Goal: Information Seeking & Learning: Learn about a topic

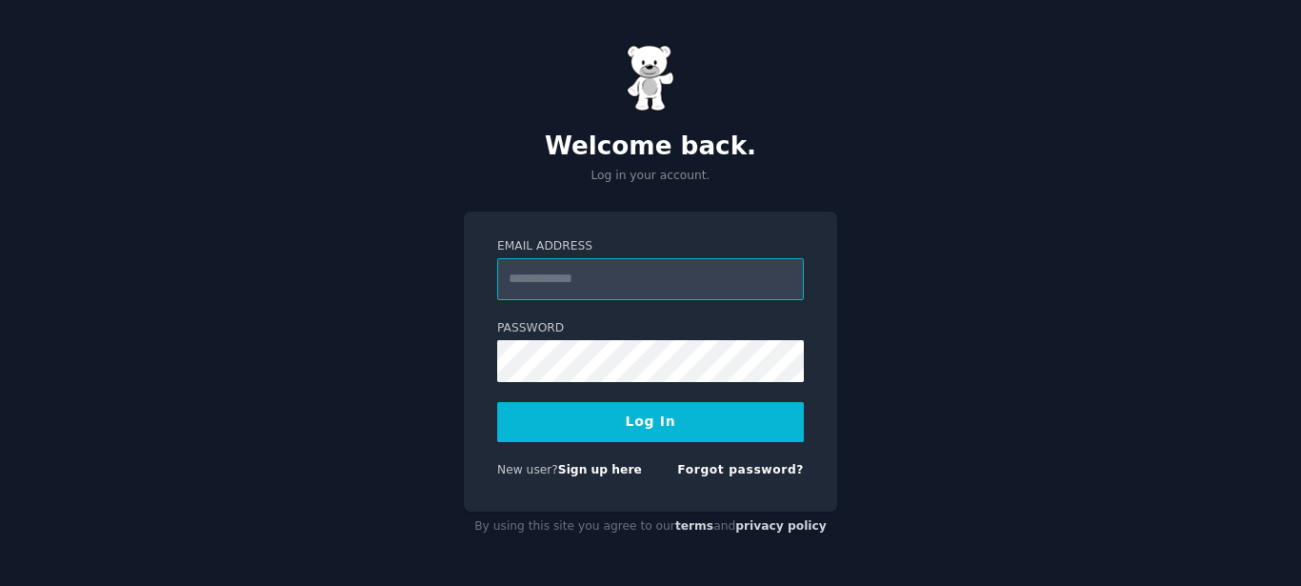
type input "**********"
click at [717, 425] on button "Log In" at bounding box center [650, 422] width 307 height 40
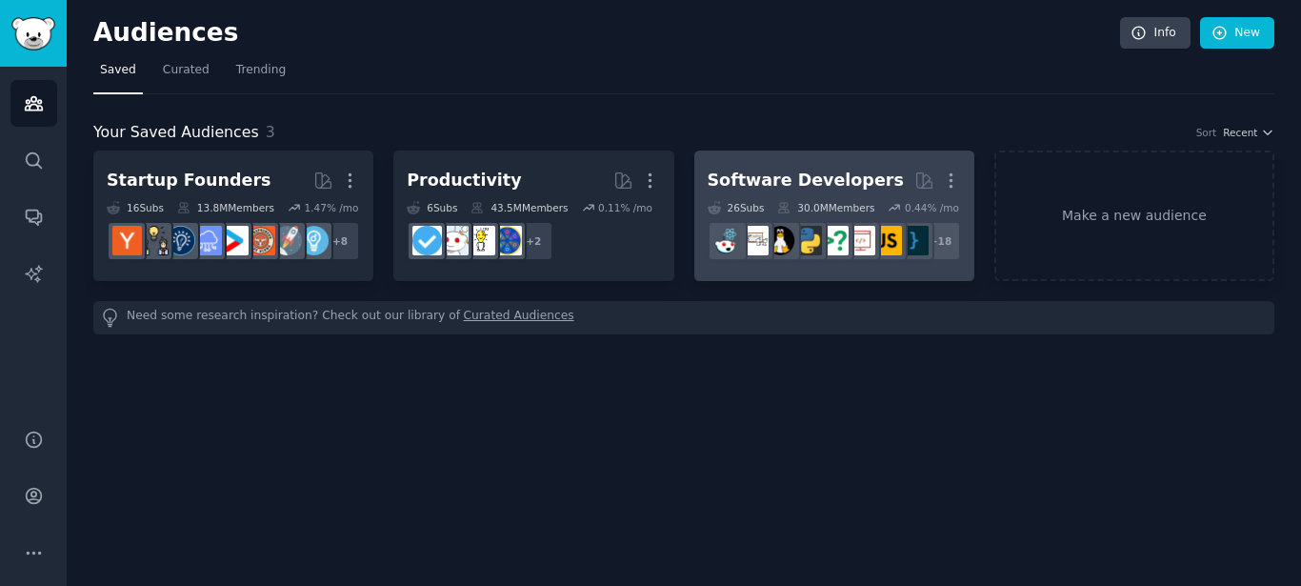
click at [808, 173] on div "Software Developers" at bounding box center [805, 181] width 196 height 24
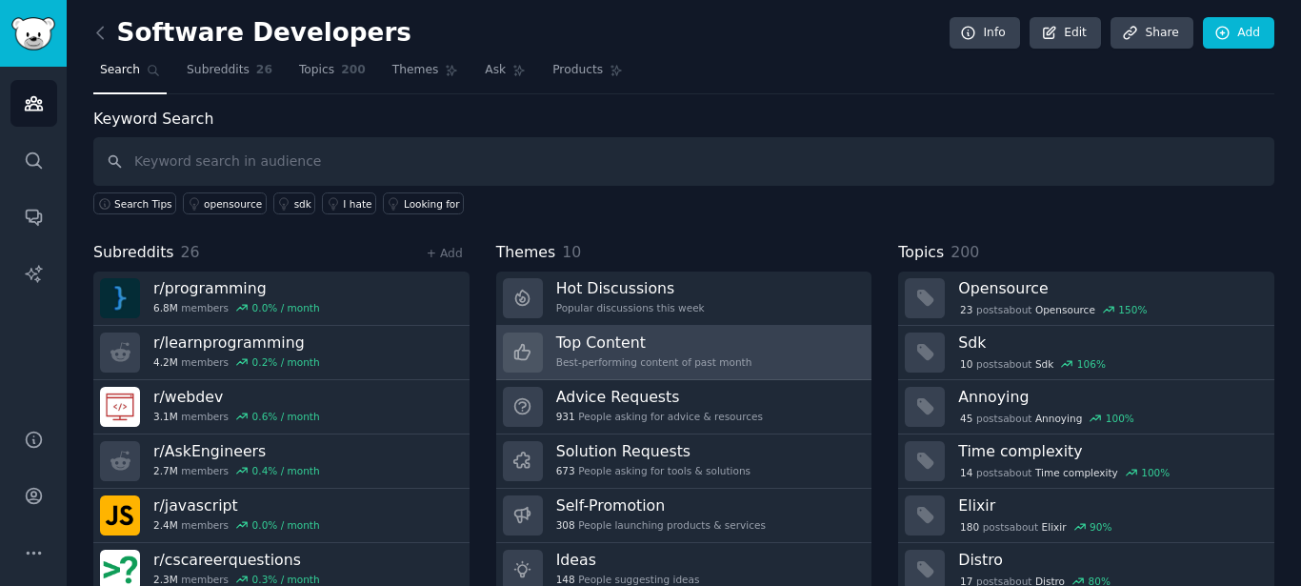
scroll to position [71, 0]
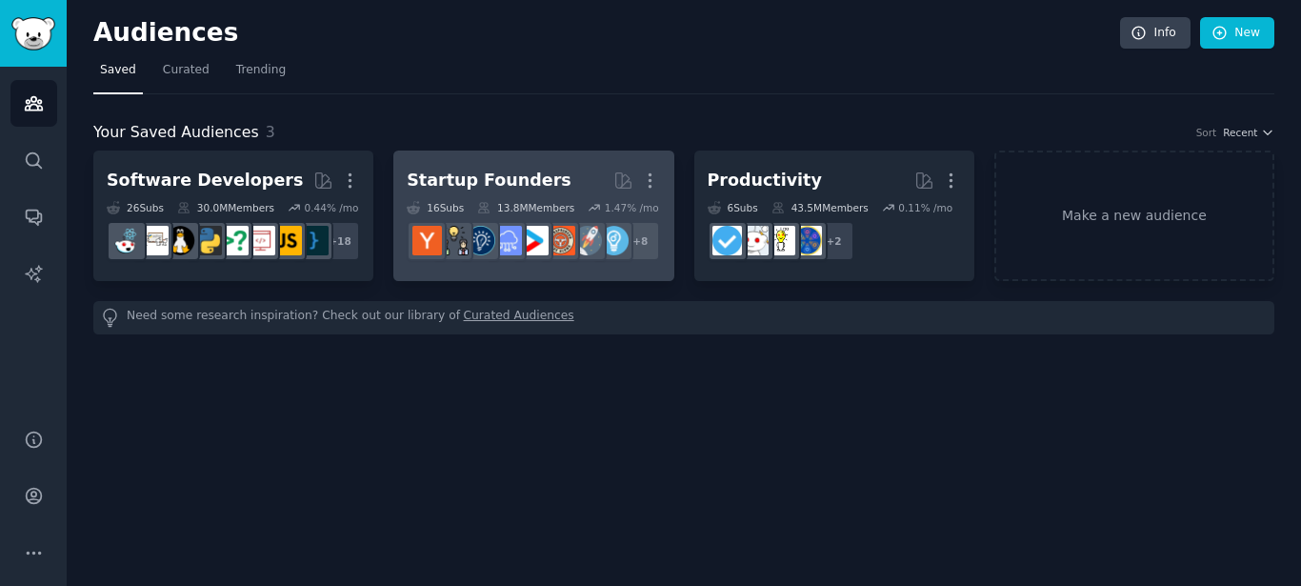
click at [530, 209] on div "13.8M Members" at bounding box center [525, 207] width 97 height 13
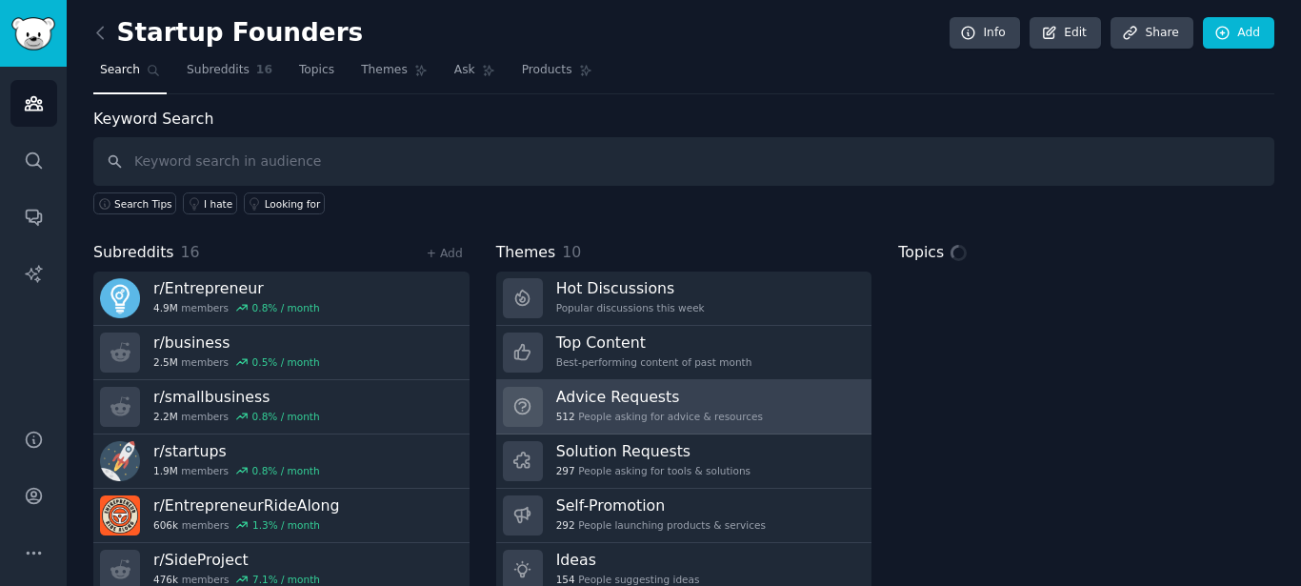
scroll to position [71, 0]
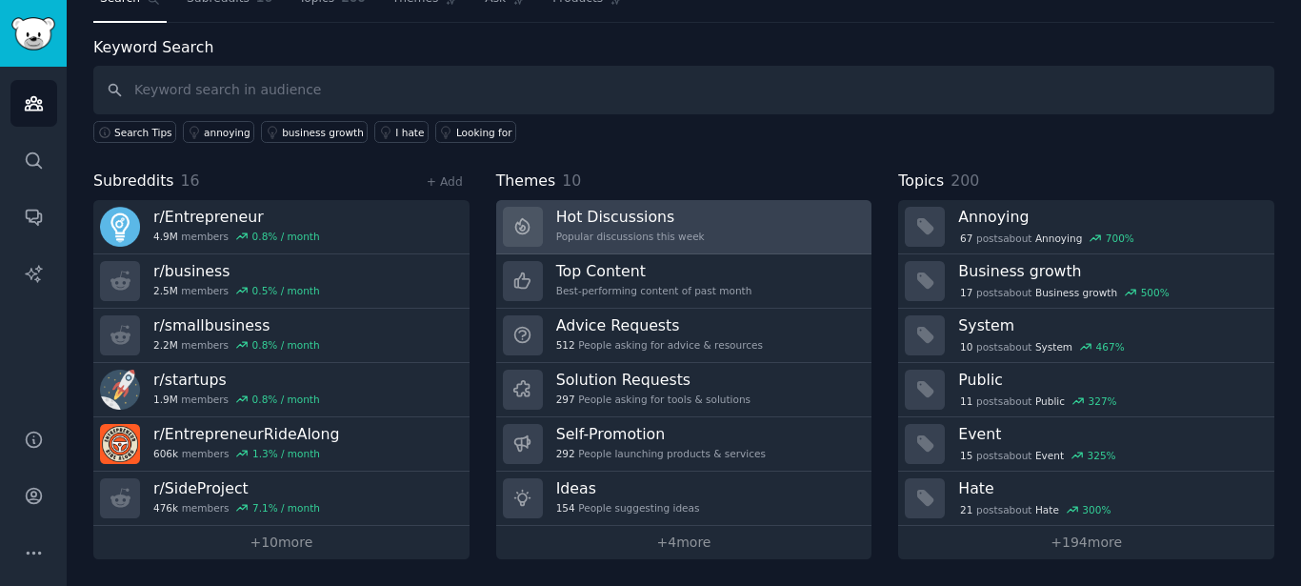
click at [656, 227] on div "Hot Discussions Popular discussions this week" at bounding box center [630, 227] width 149 height 40
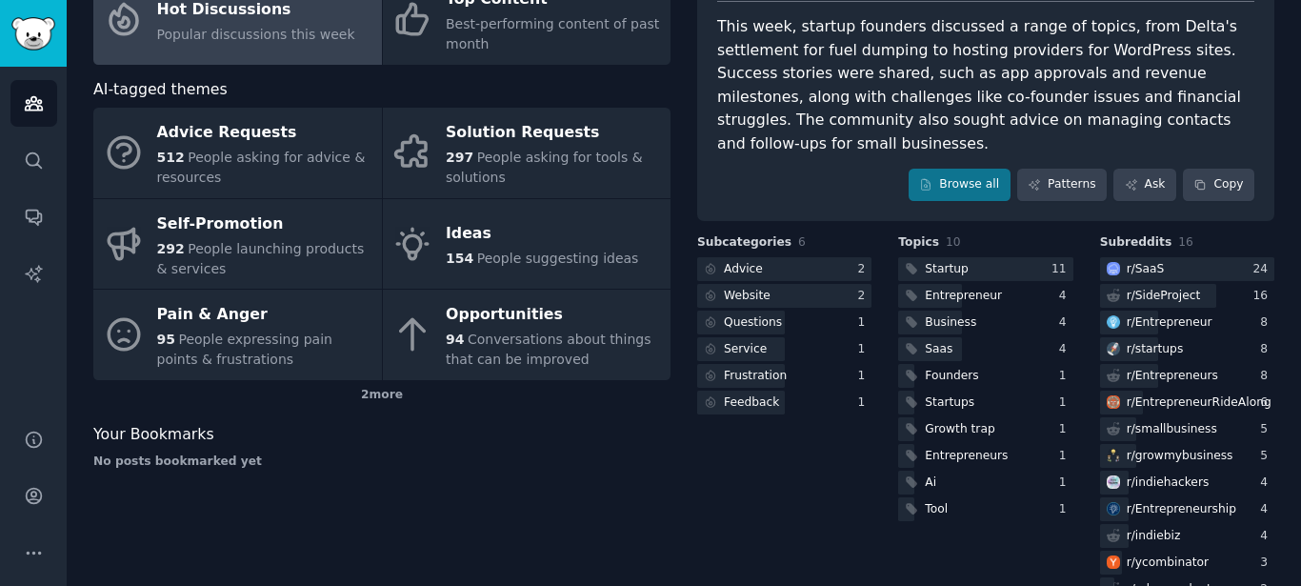
scroll to position [93, 0]
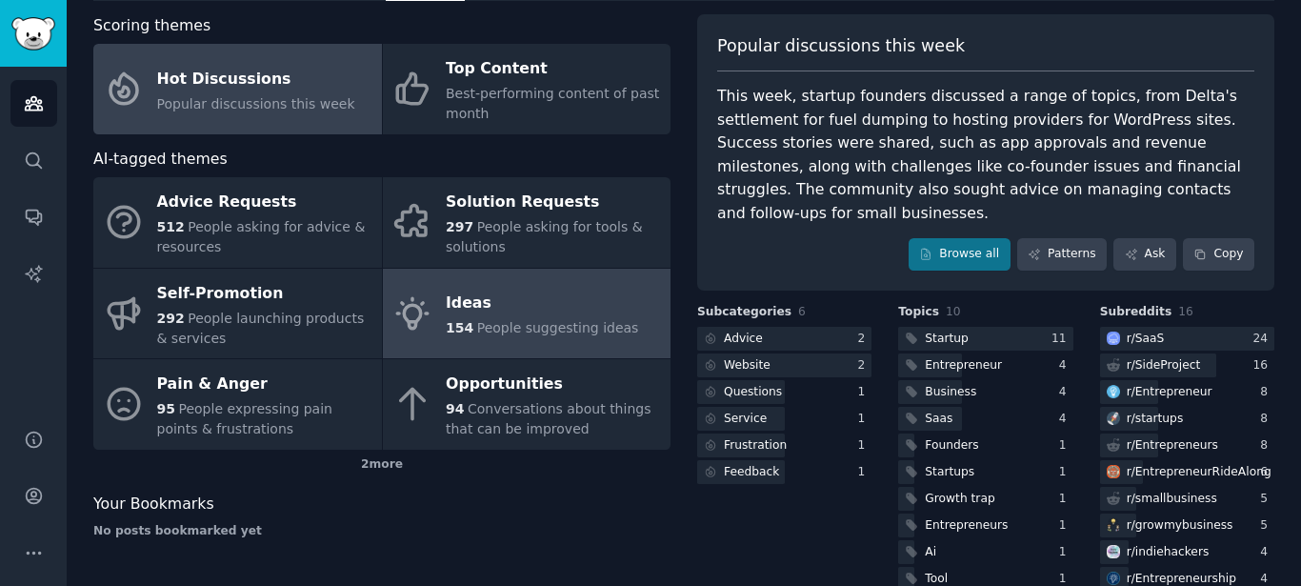
click at [603, 326] on span "People suggesting ideas" at bounding box center [558, 327] width 162 height 15
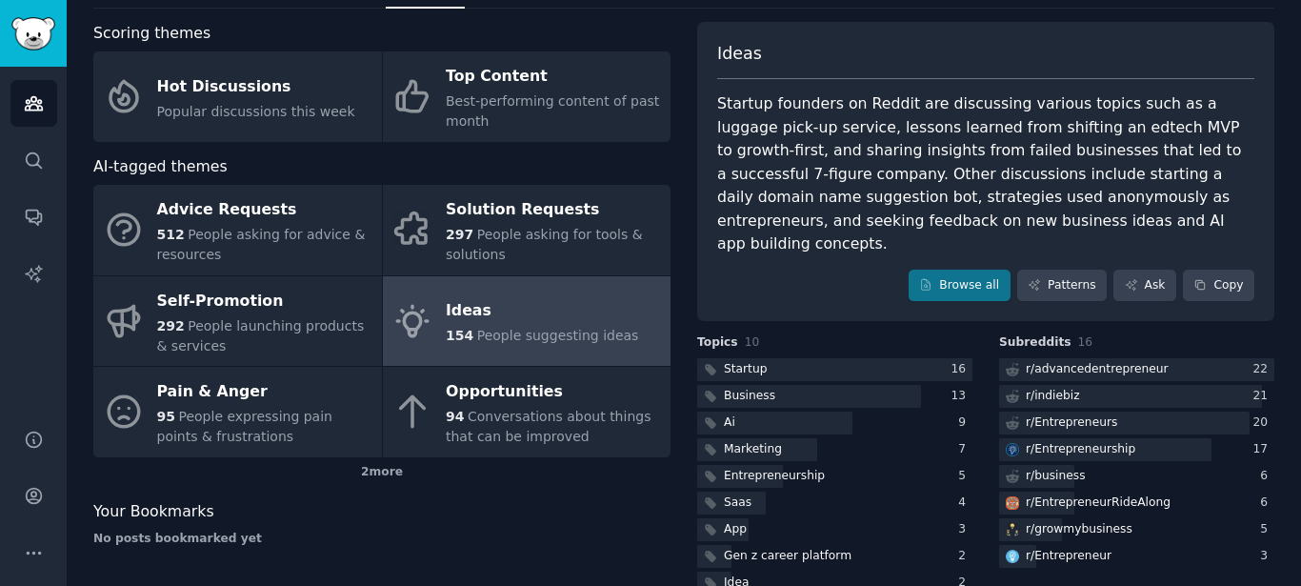
scroll to position [128, 0]
